Goal: Task Accomplishment & Management: Use online tool/utility

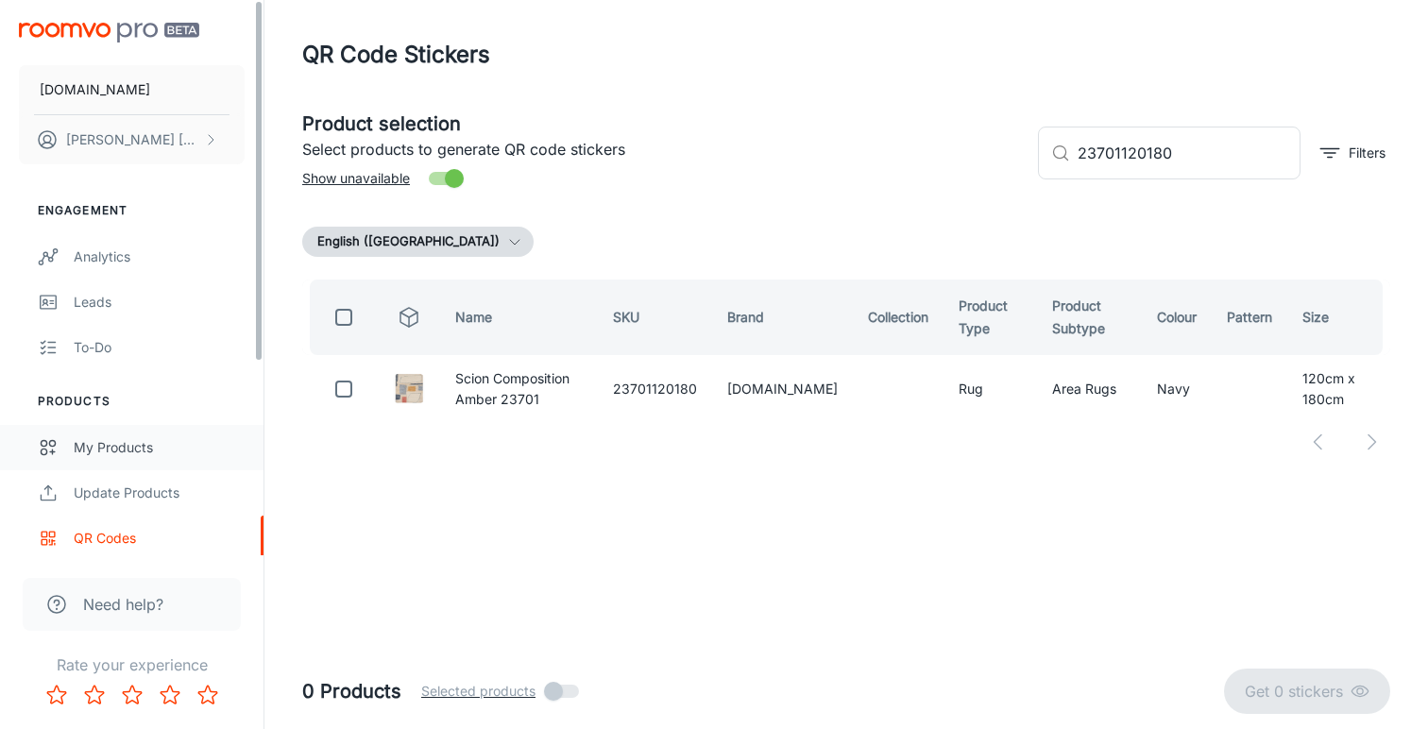
click at [128, 456] on div "My Products" at bounding box center [159, 447] width 171 height 21
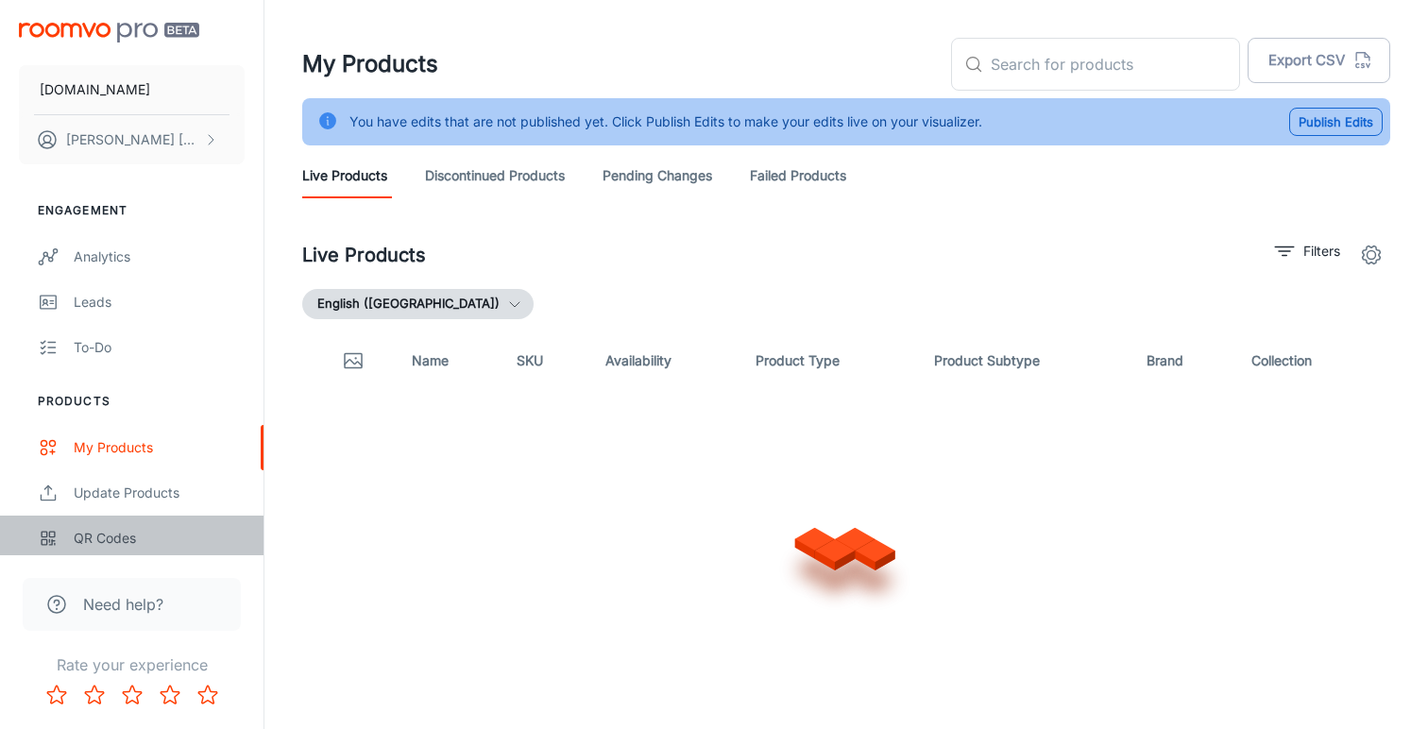
click at [109, 539] on div "QR Codes" at bounding box center [159, 538] width 171 height 21
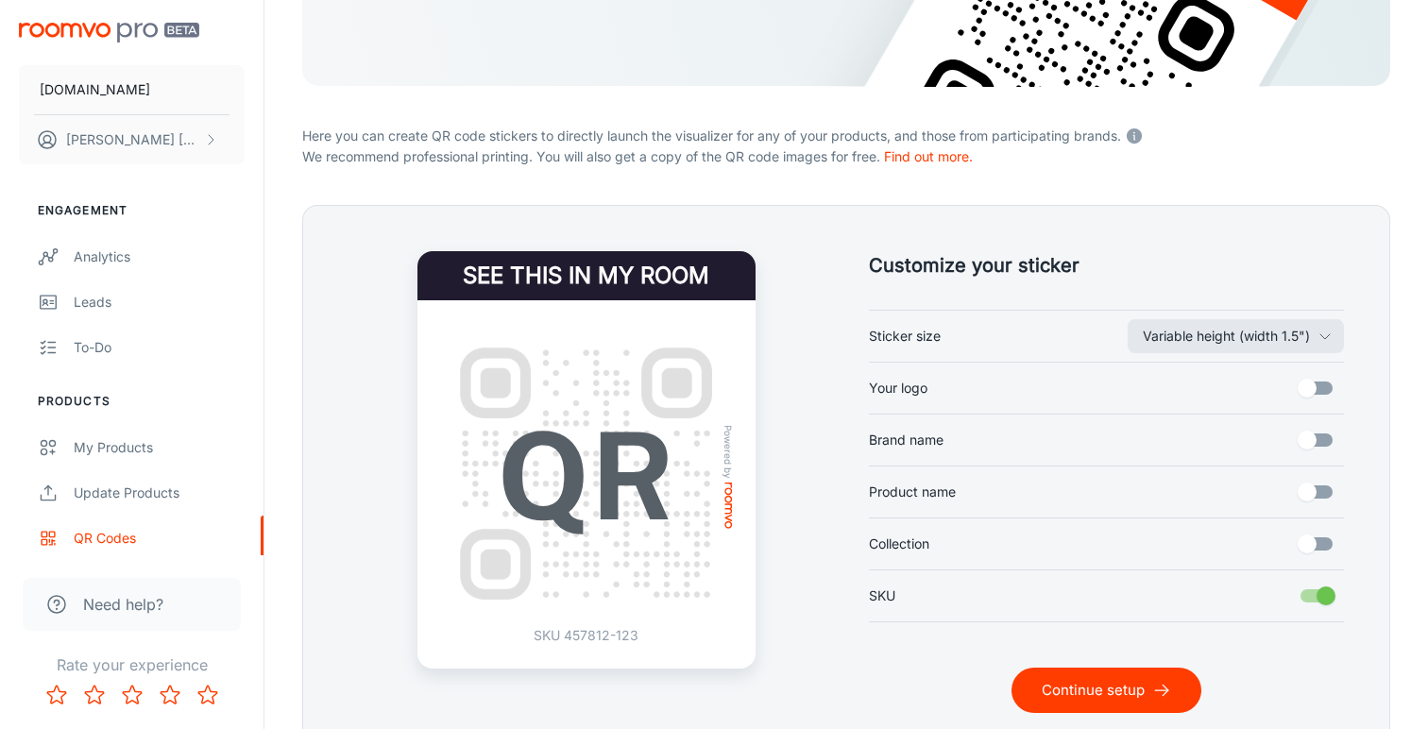
scroll to position [347, 1]
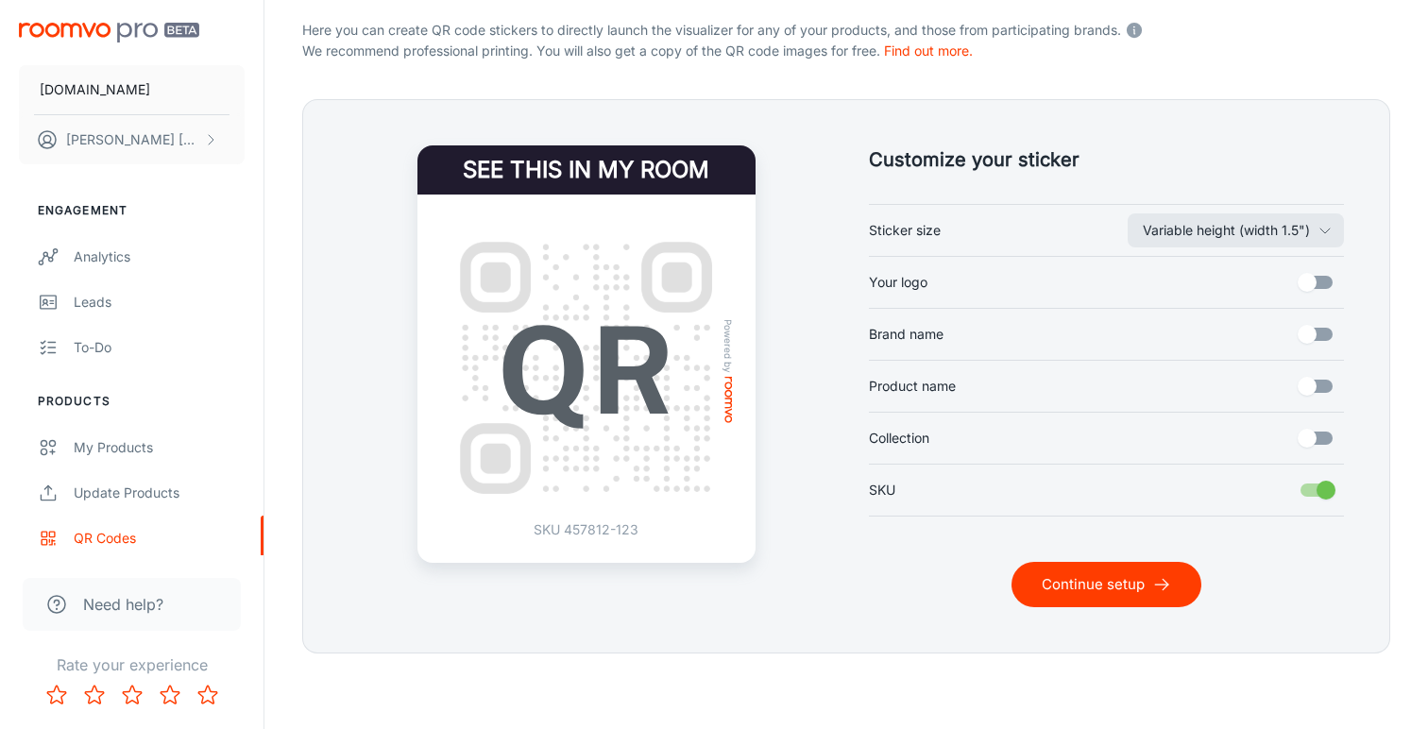
click at [1064, 583] on button "Continue setup" at bounding box center [1107, 584] width 190 height 45
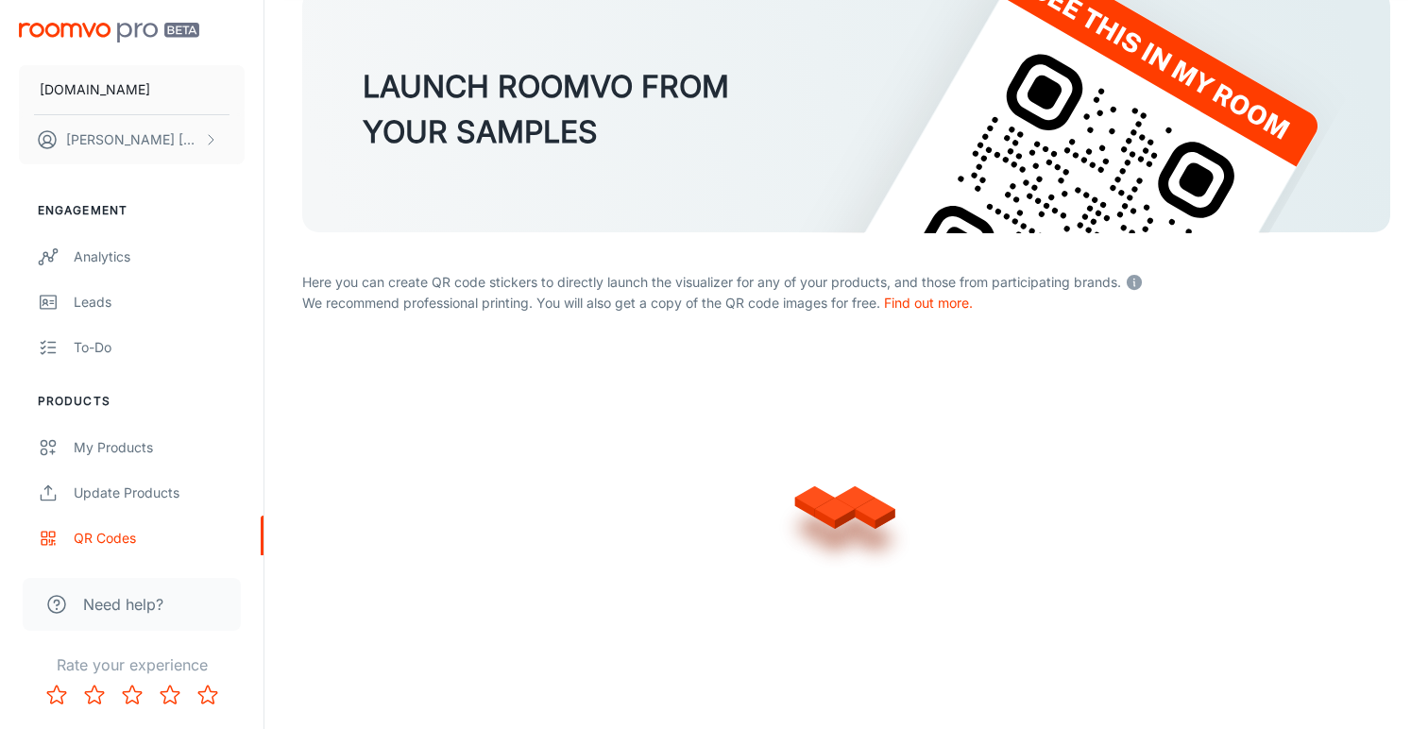
scroll to position [121, 0]
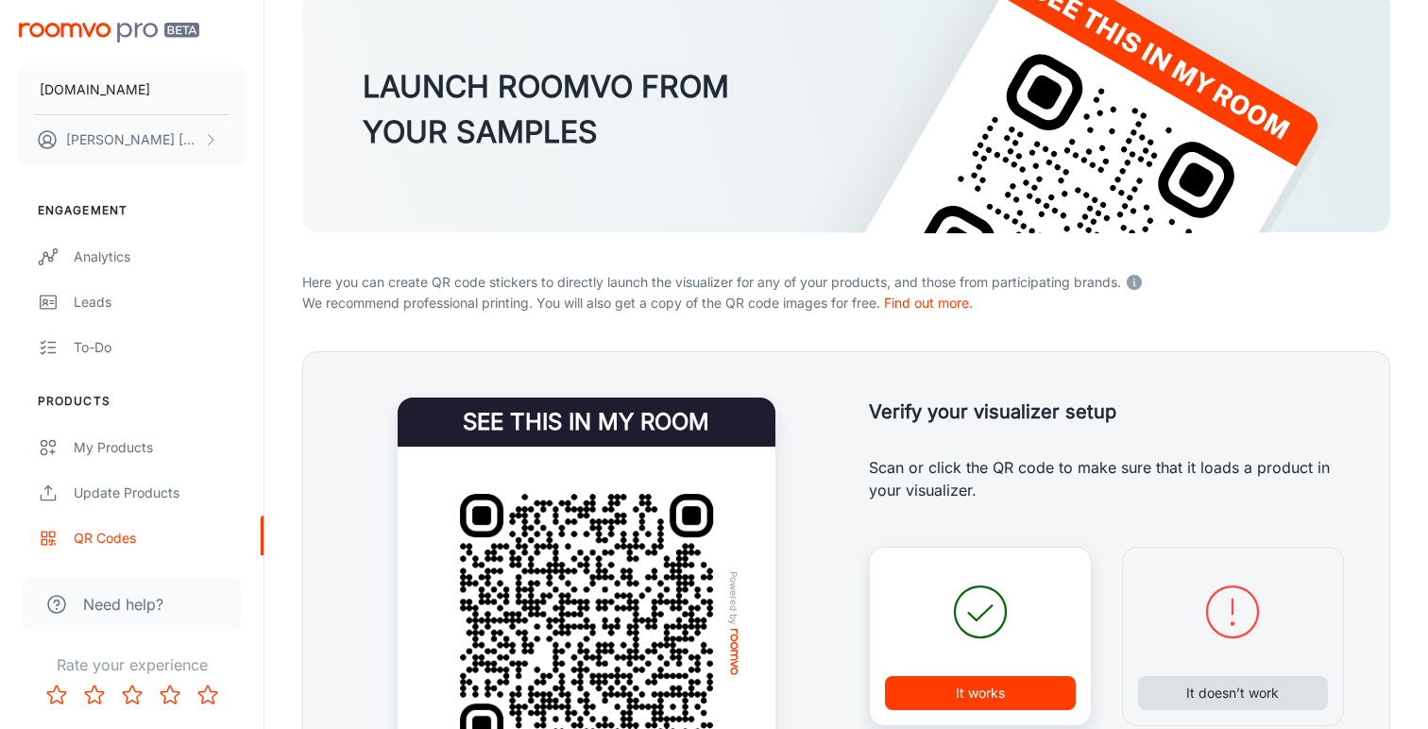
click at [1245, 691] on button "It doesn’t work" at bounding box center [1233, 693] width 191 height 34
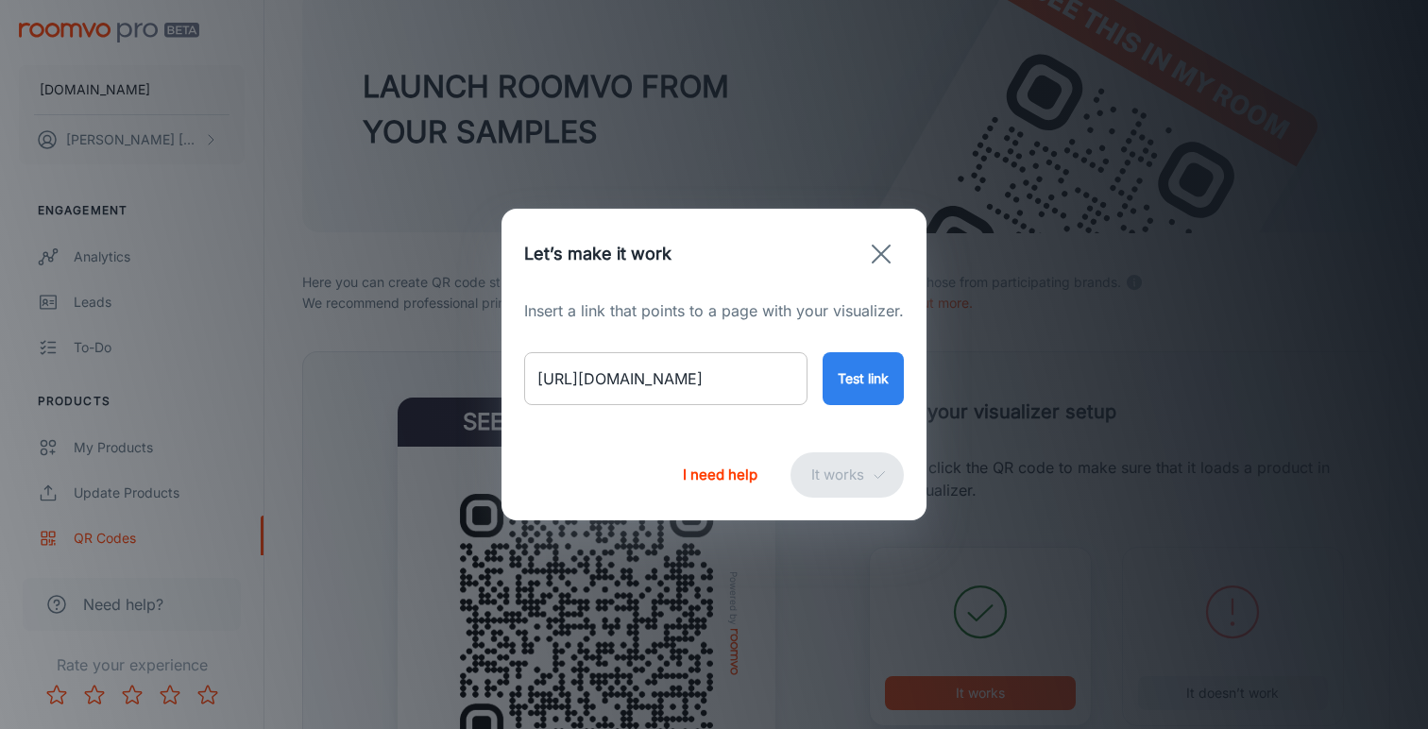
click at [746, 379] on input "[URL][DOMAIN_NAME]" at bounding box center [665, 378] width 283 height 53
paste input "alfresco-[PERSON_NAME]-cream-outdoor-rug?variant=46706362188082"
type input "[URL][DOMAIN_NAME][PERSON_NAME]"
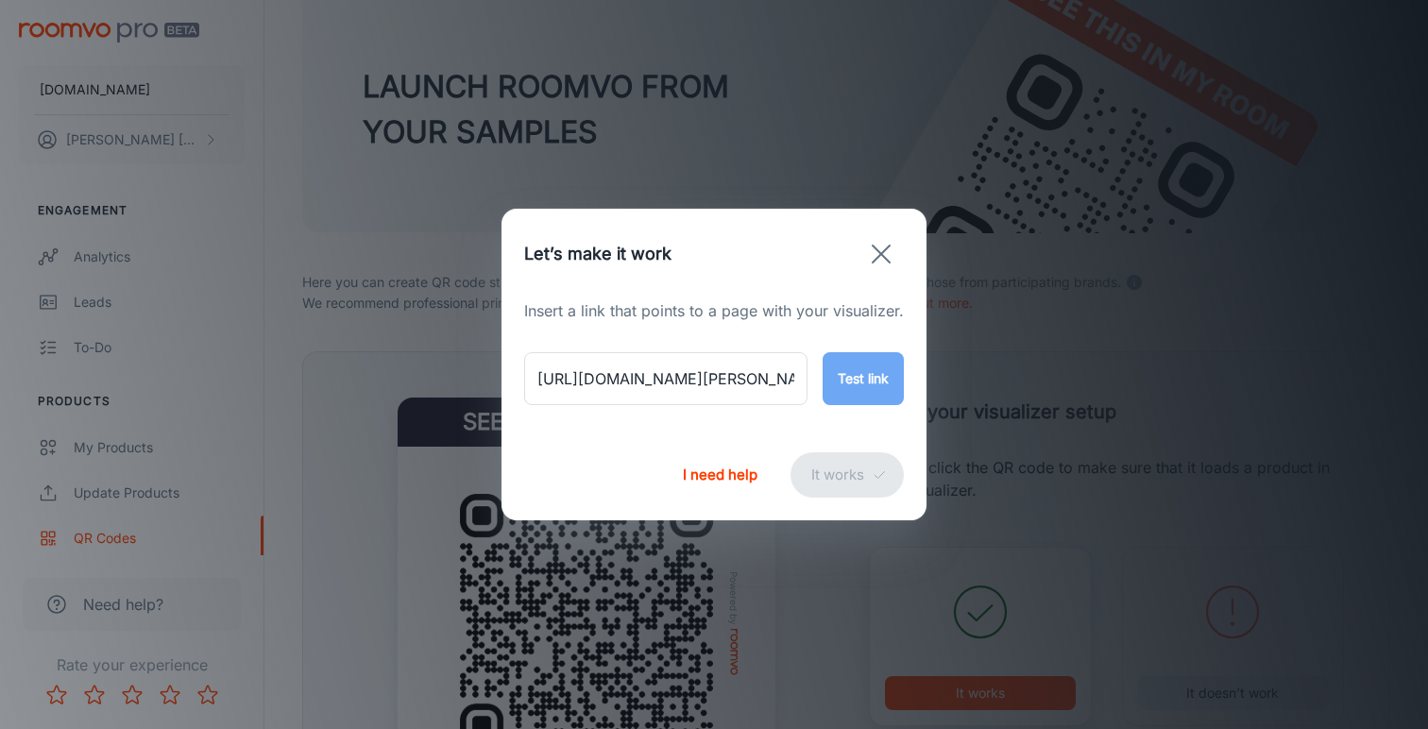
click at [867, 385] on button "Test link" at bounding box center [863, 378] width 81 height 53
click at [837, 489] on button "It works" at bounding box center [847, 475] width 113 height 45
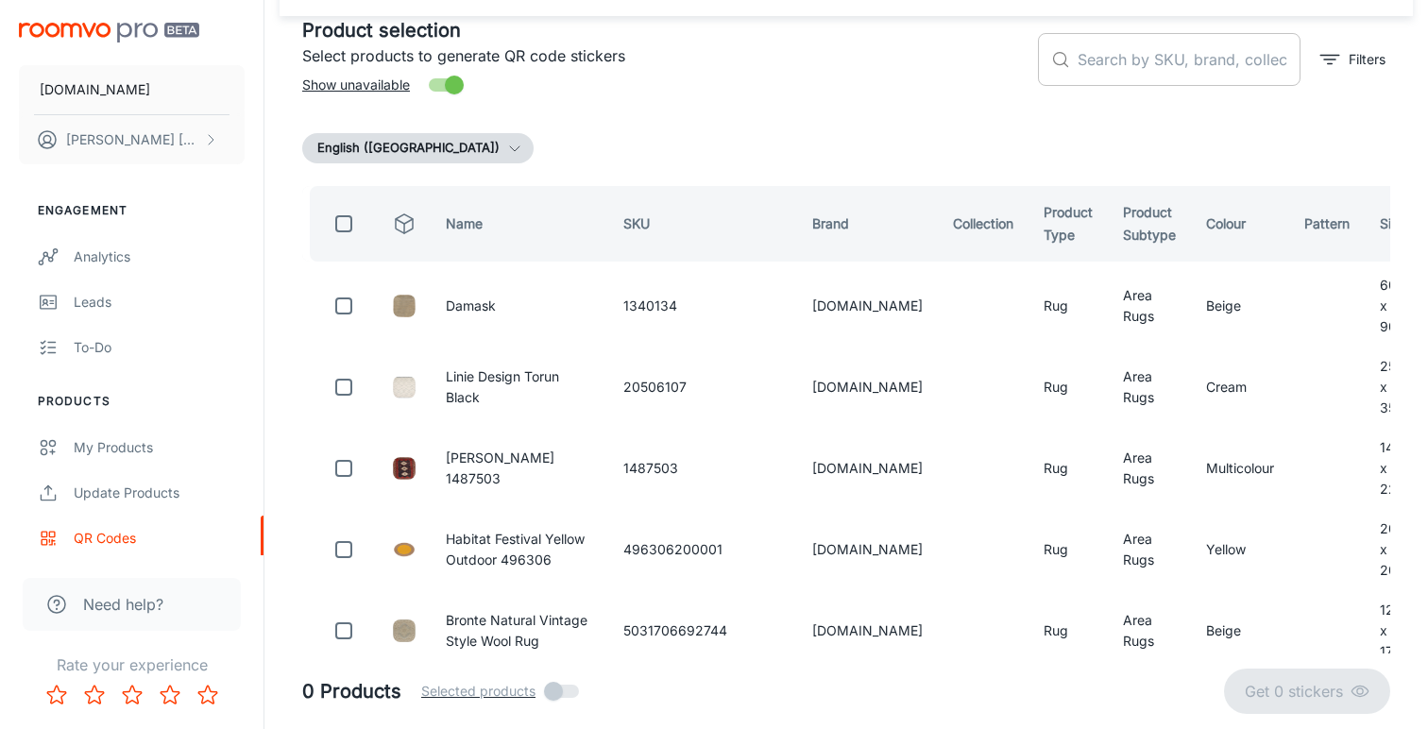
click at [1109, 64] on input "text" at bounding box center [1189, 59] width 223 height 53
paste input "5031706740384"
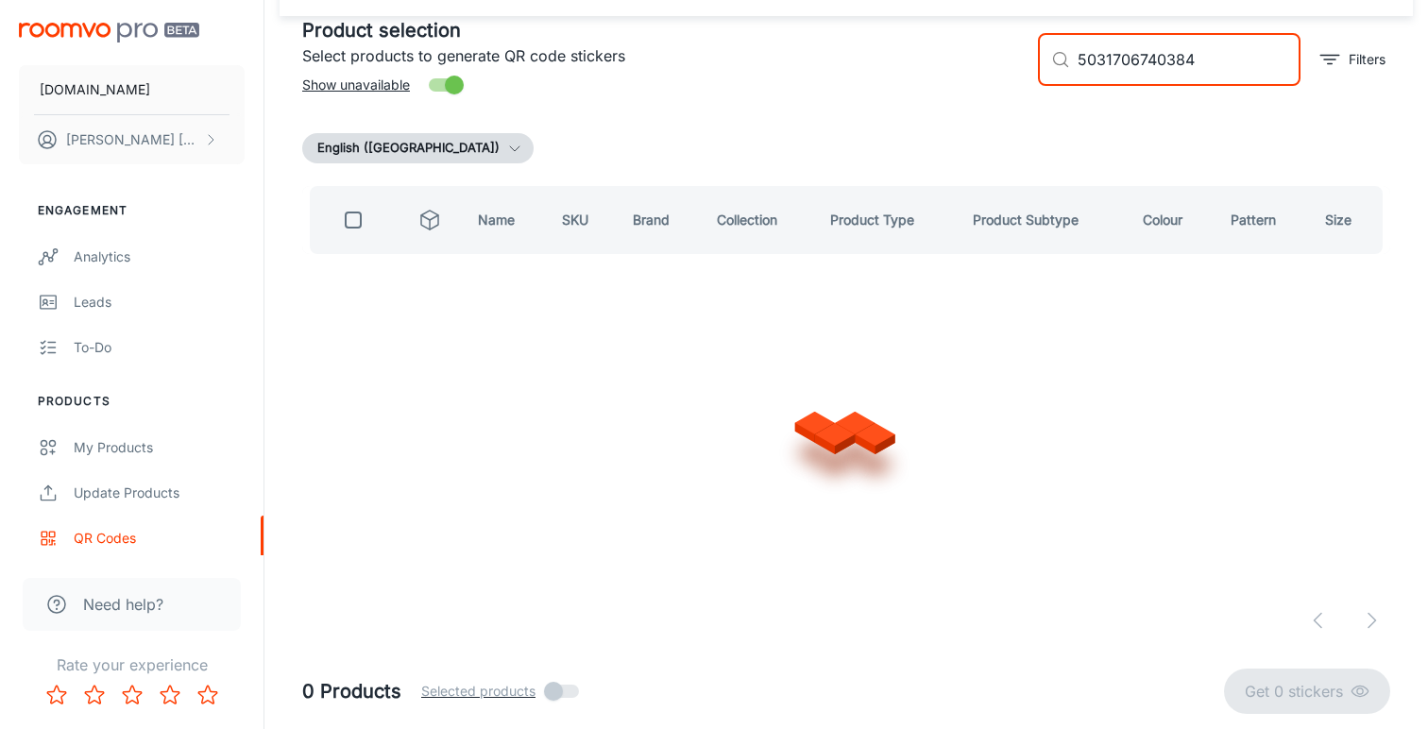
scroll to position [0, 0]
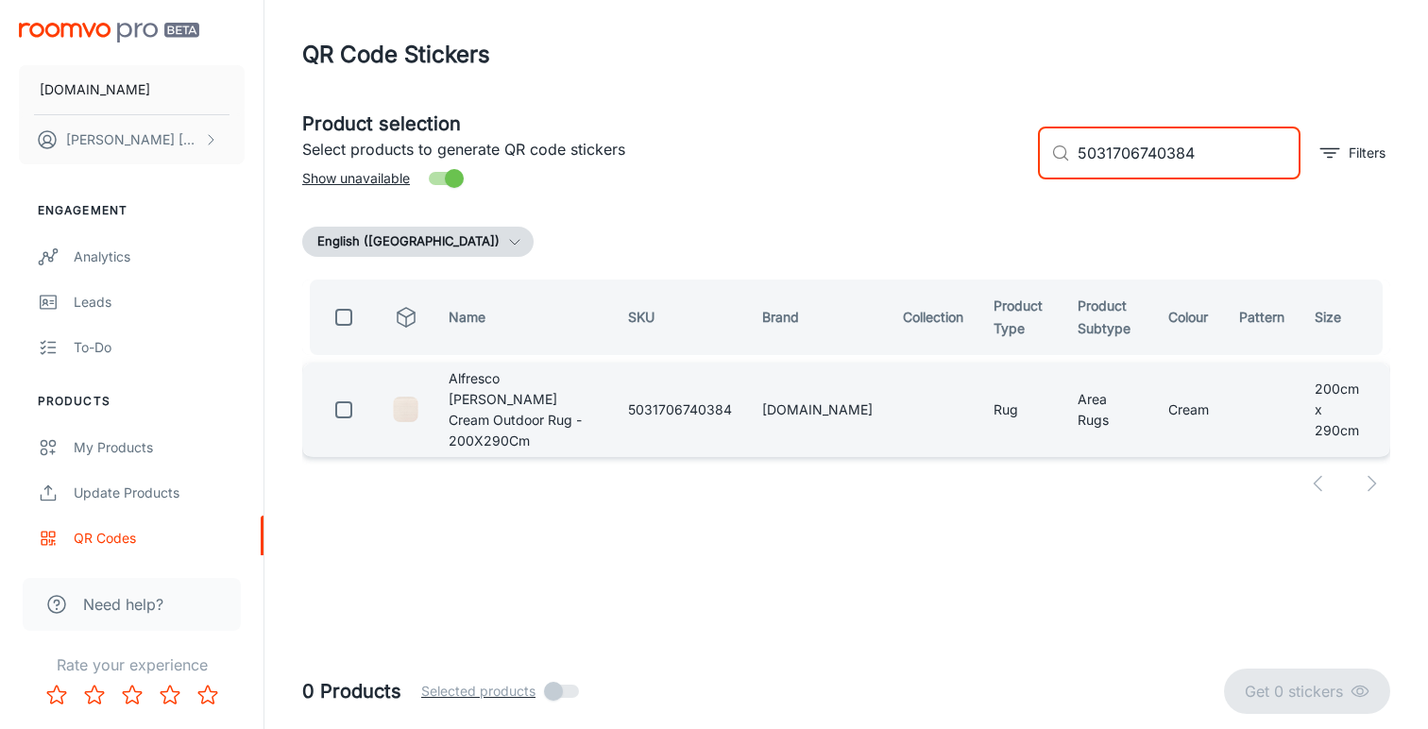
type input "5031706740384"
click at [344, 398] on input "checkbox" at bounding box center [344, 410] width 38 height 38
checkbox input "true"
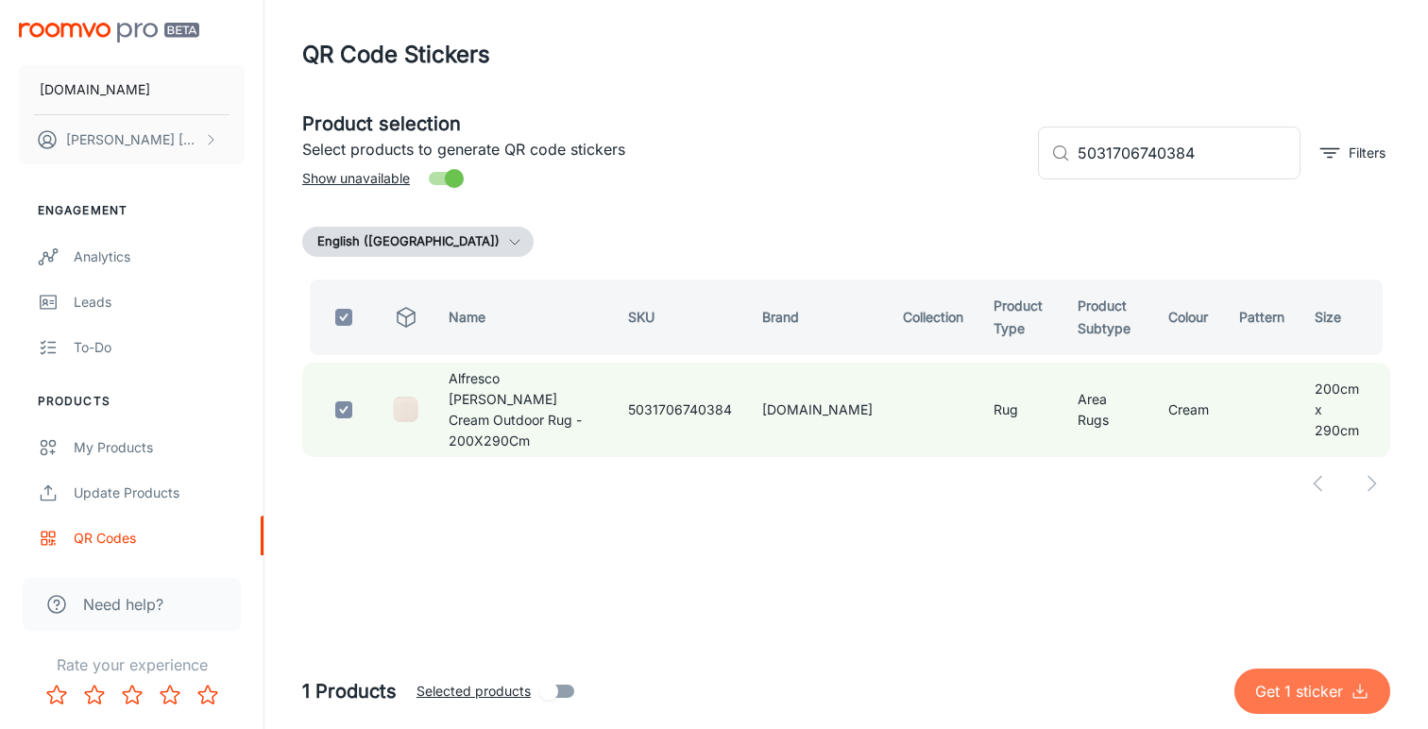
click at [1275, 695] on p "Get 1 sticker" at bounding box center [1303, 691] width 95 height 23
checkbox input "false"
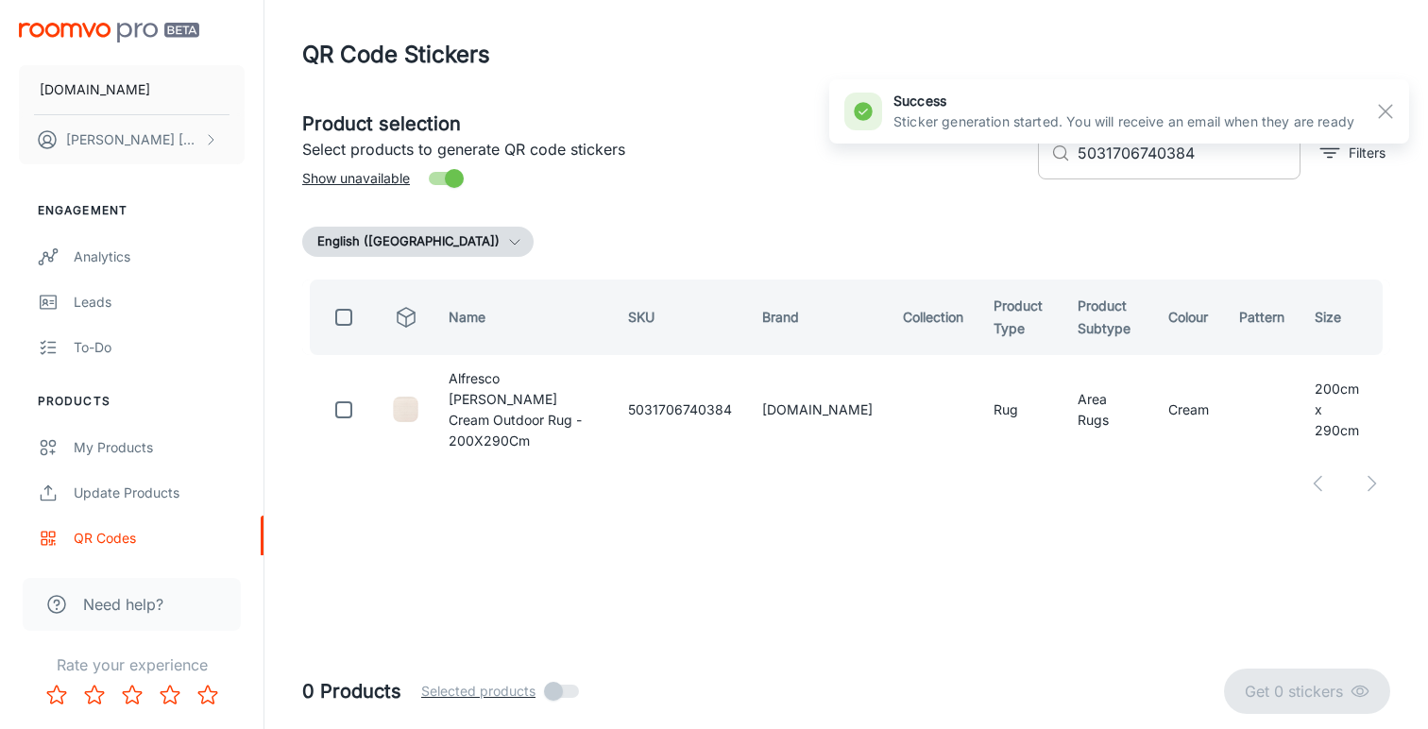
click at [1118, 153] on input "5031706740384" at bounding box center [1189, 153] width 223 height 53
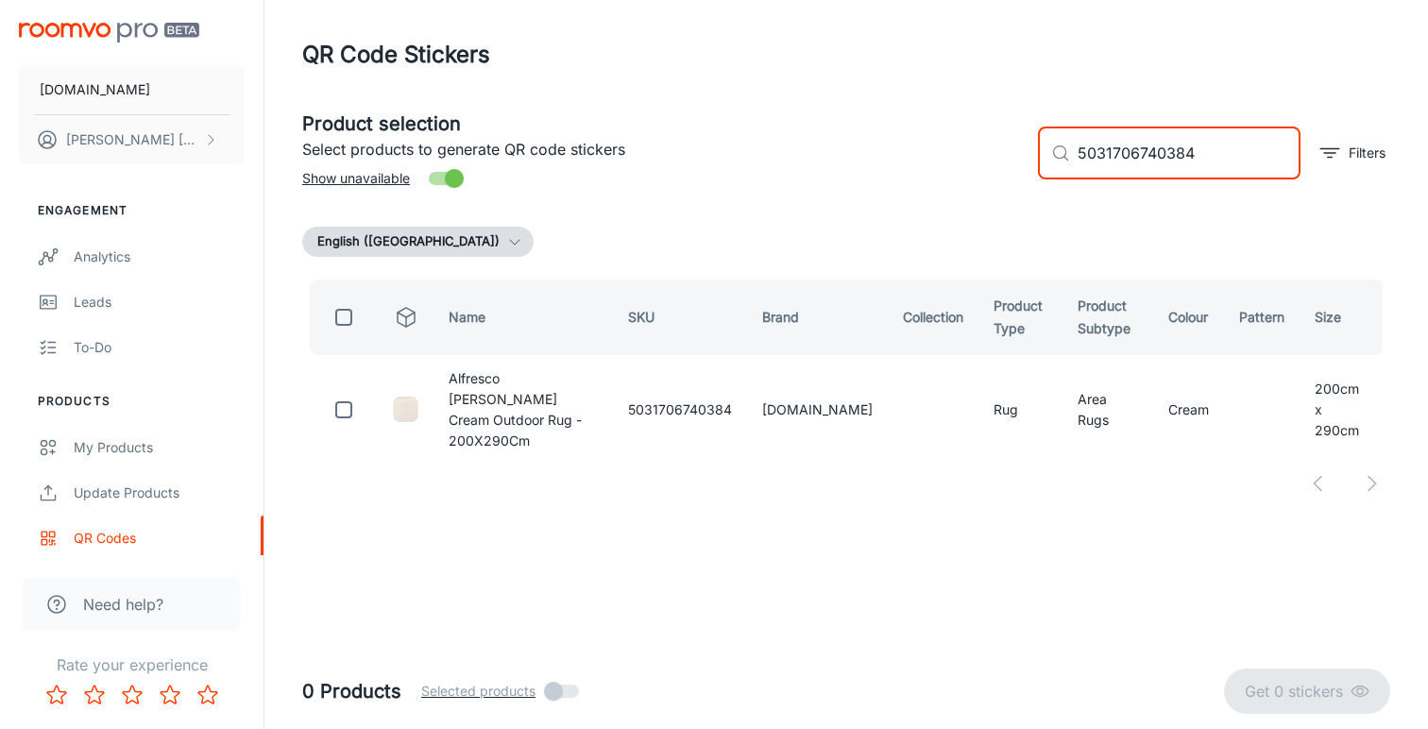
paste input "22"
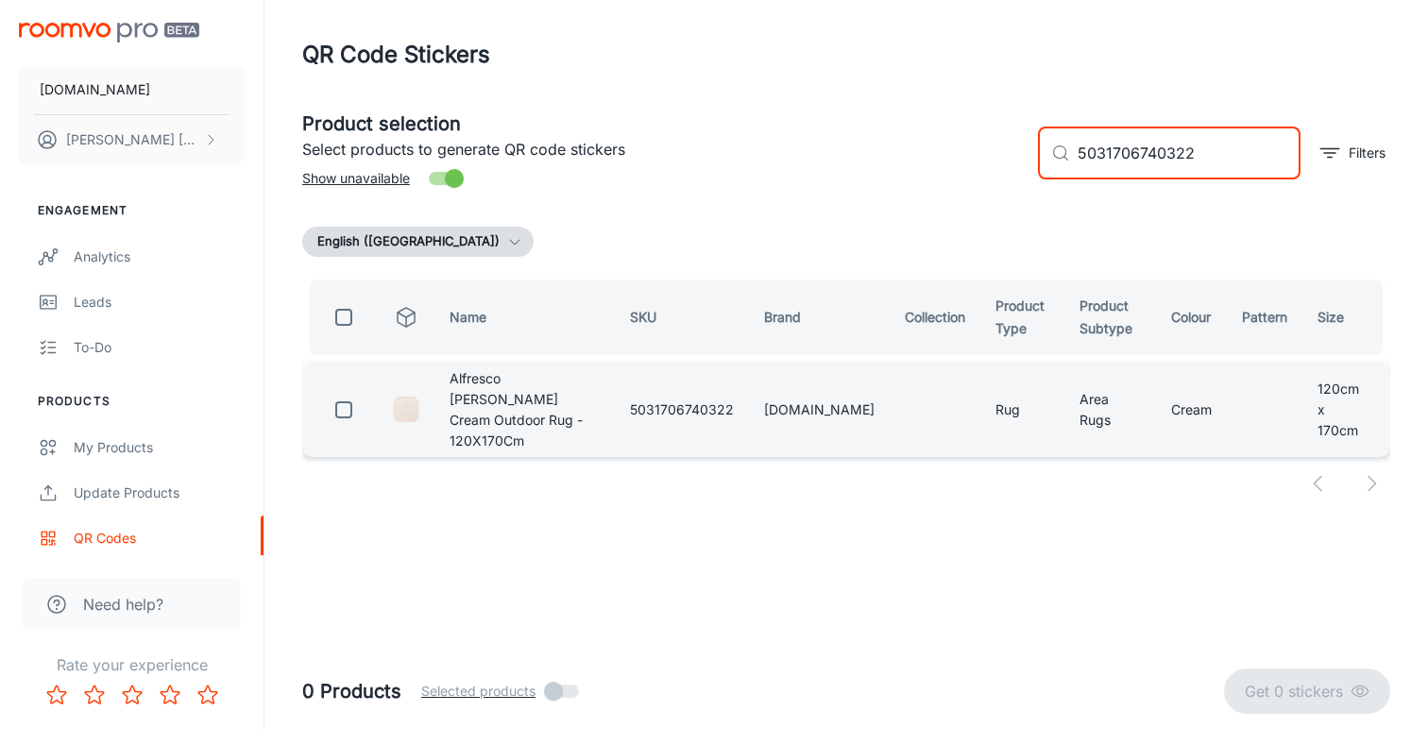
type input "5031706740322"
click at [348, 391] on input "checkbox" at bounding box center [344, 410] width 38 height 38
checkbox input "true"
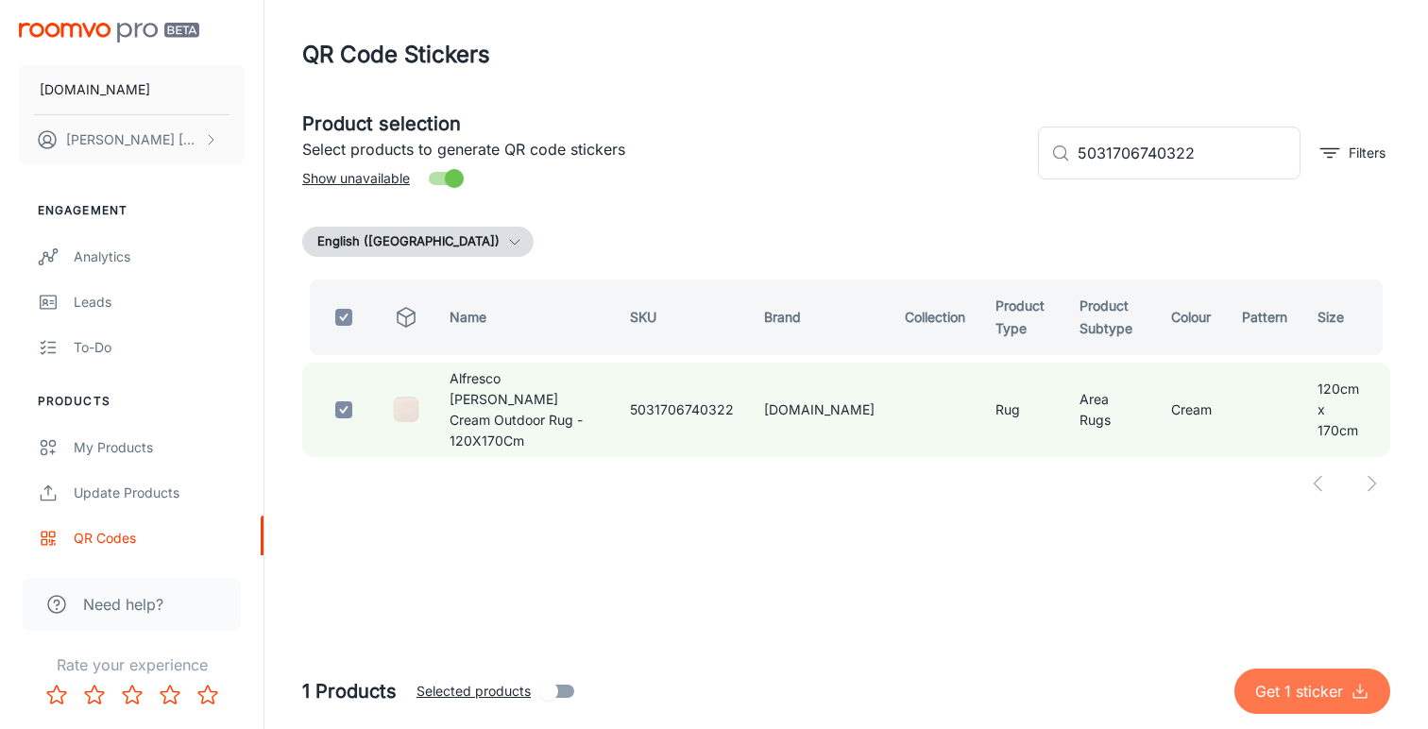
click at [1288, 703] on button "Get 1 sticker" at bounding box center [1313, 691] width 156 height 45
checkbox input "false"
